Goal: Transaction & Acquisition: Purchase product/service

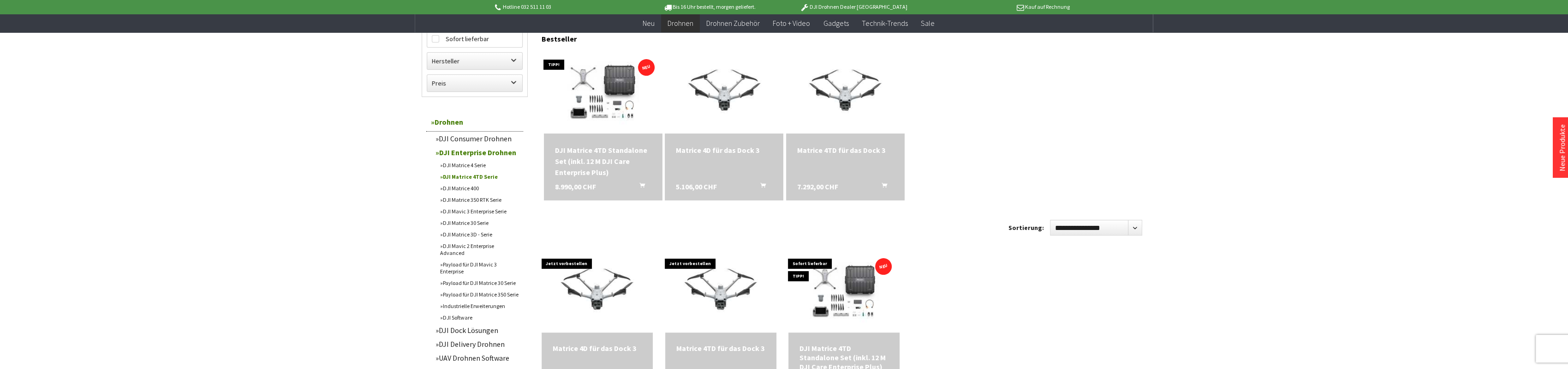
scroll to position [184, 0]
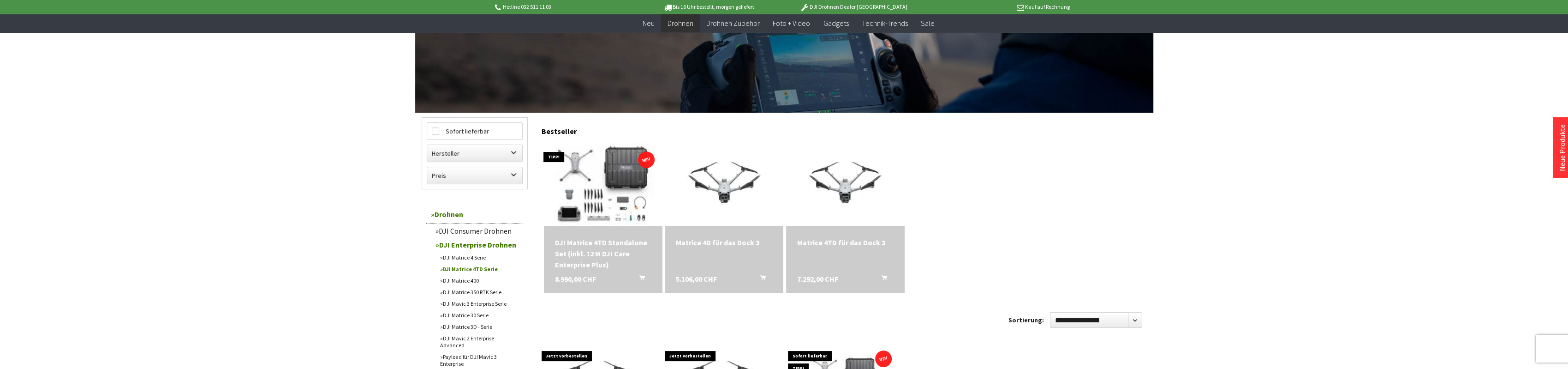
click at [613, 194] on img at bounding box center [603, 184] width 161 height 116
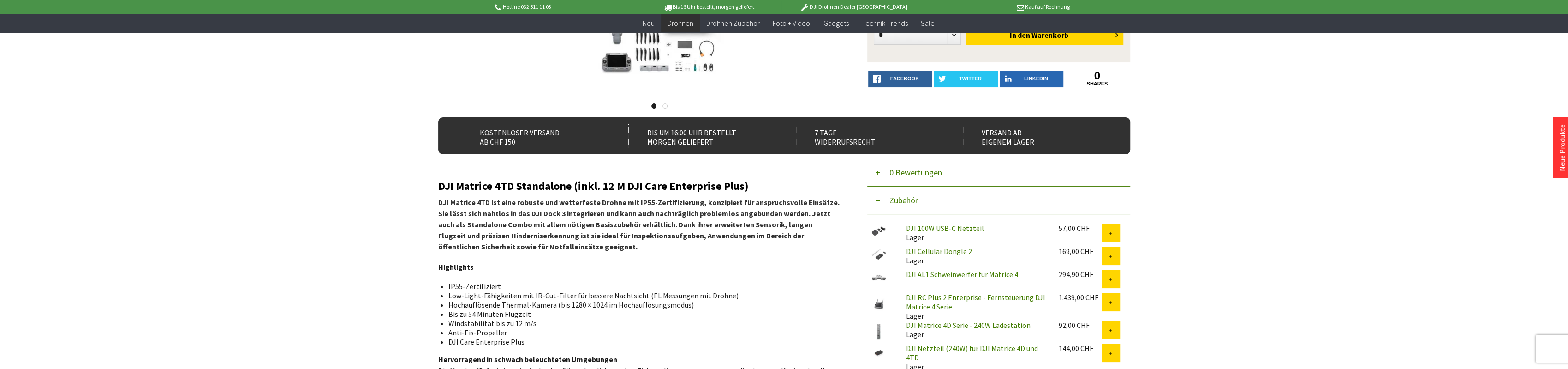
scroll to position [277, 0]
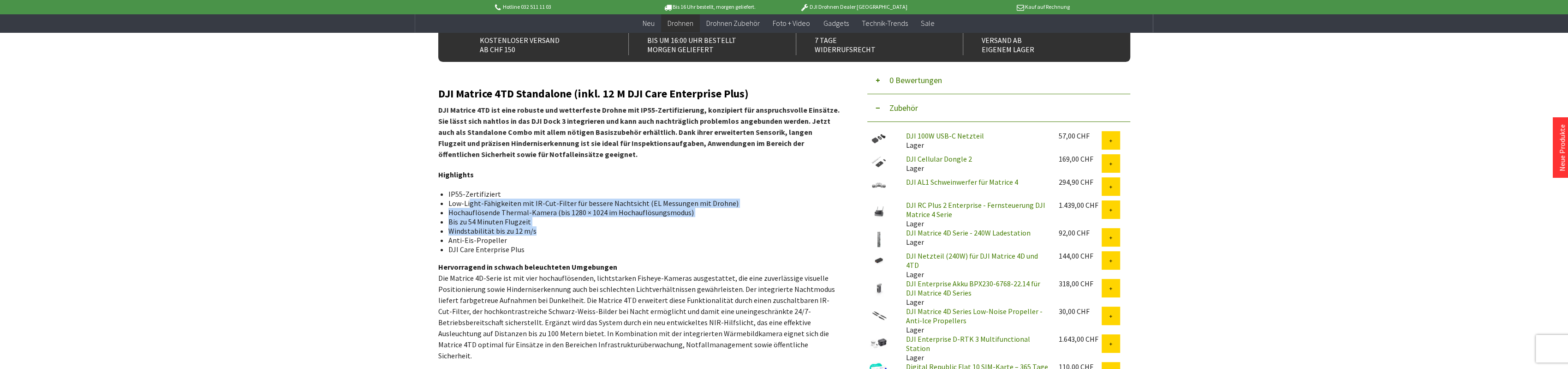
drag, startPoint x: 467, startPoint y: 206, endPoint x: 666, endPoint y: 230, distance: 200.4
click at [666, 230] on ul "IP55-Zertifiziert Low-Light-Fähigkeiten mit IR-Cut-Filter für bessere Nachtsich…" at bounding box center [639, 222] width 387 height 65
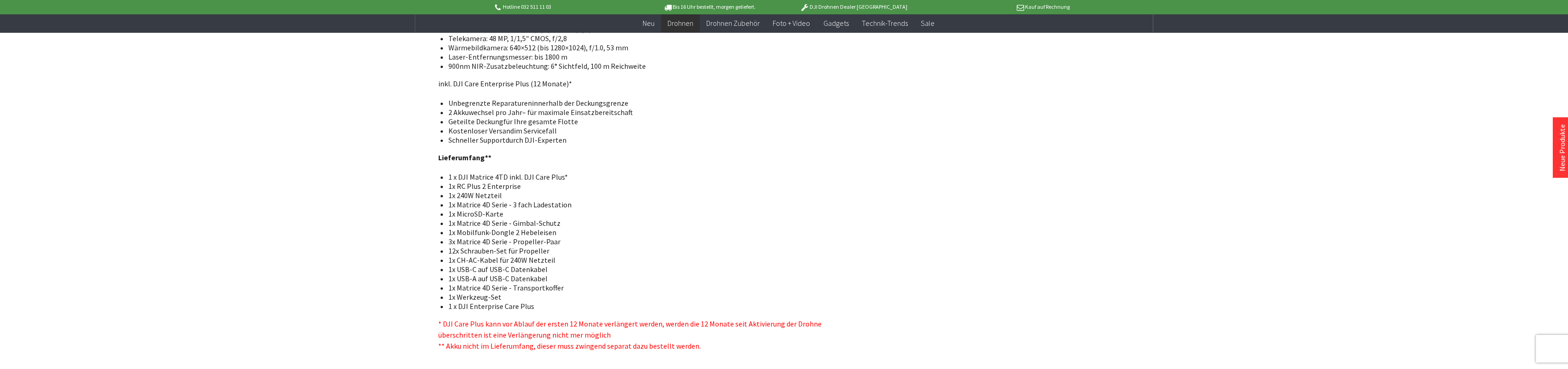
scroll to position [1015, 0]
